Goal: Information Seeking & Learning: Learn about a topic

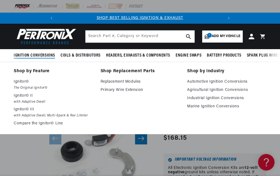
scroll to position [0, 166]
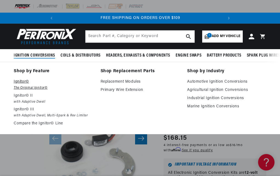
click at [33, 86] on em "The Original Ignitor©" at bounding box center [53, 88] width 79 height 6
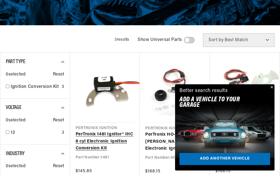
scroll to position [137, 0]
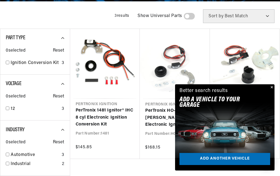
click at [272, 87] on button "Close" at bounding box center [271, 87] width 7 height 7
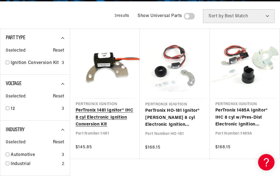
scroll to position [0, 0]
click at [99, 117] on link "PerTronix 1481 Ignitor® IHC 8 cyl Electronic Ignition Conversion Kit" at bounding box center [105, 117] width 59 height 21
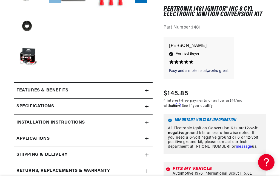
scroll to position [164, 0]
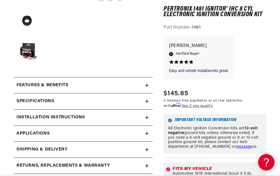
click at [44, 97] on summary "Specifications" at bounding box center [83, 101] width 139 height 16
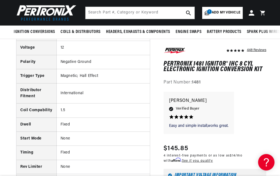
scroll to position [0, 0]
drag, startPoint x: 78, startPoint y: 90, endPoint x: 82, endPoint y: 90, distance: 3.3
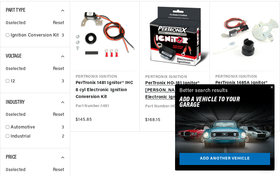
scroll to position [0, 166]
click at [153, 82] on link "PerTronix HO-181 Ignitor® [PERSON_NAME] 8 cyl Electronic Ignition Conversion Kit" at bounding box center [174, 90] width 59 height 21
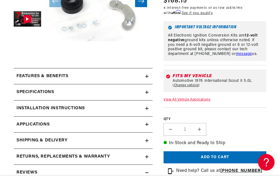
click at [63, 94] on div "Specifications" at bounding box center [80, 92] width 132 height 7
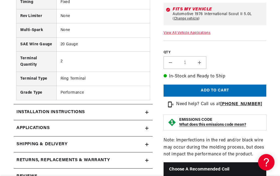
scroll to position [384, 0]
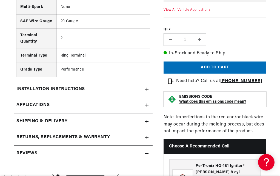
click at [67, 111] on link "Applications" at bounding box center [83, 105] width 139 height 16
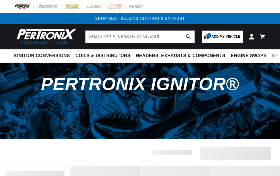
scroll to position [164, 0]
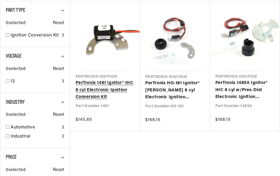
click at [132, 80] on link "PerTronix 1481 Ignitor® IHC 8 cyl Electronic Ignition Conversion Kit" at bounding box center [105, 90] width 59 height 21
